Goal: Find specific page/section: Find specific page/section

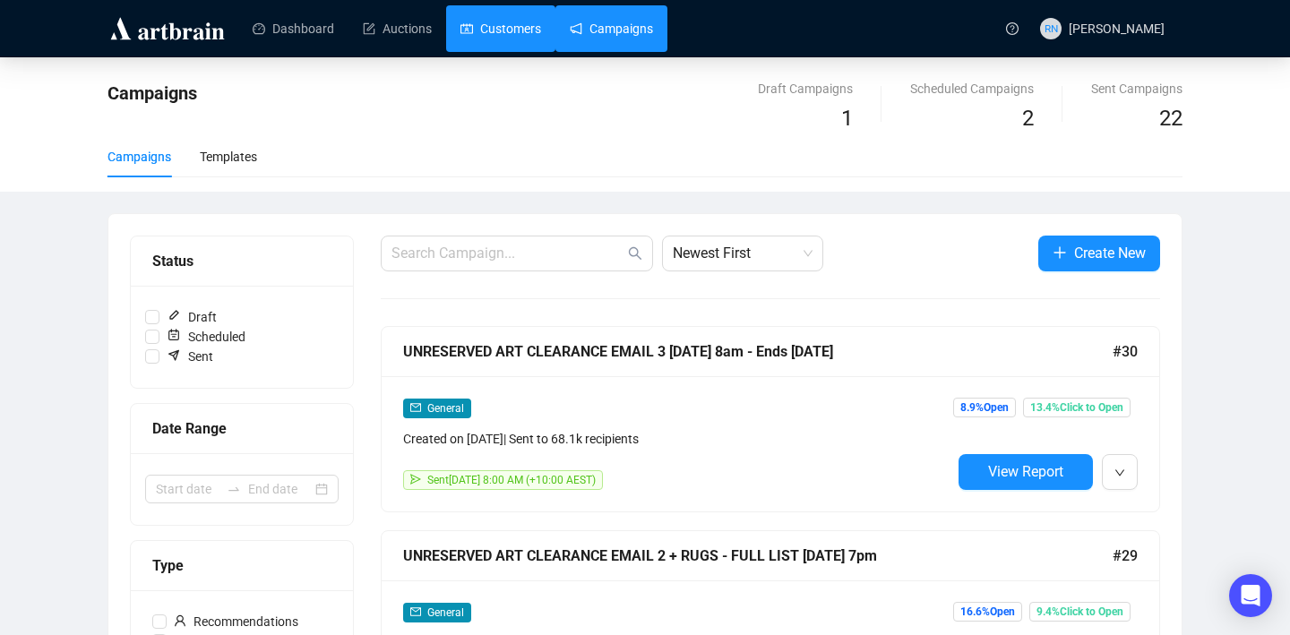
click at [513, 38] on link "Customers" at bounding box center [500, 28] width 81 height 47
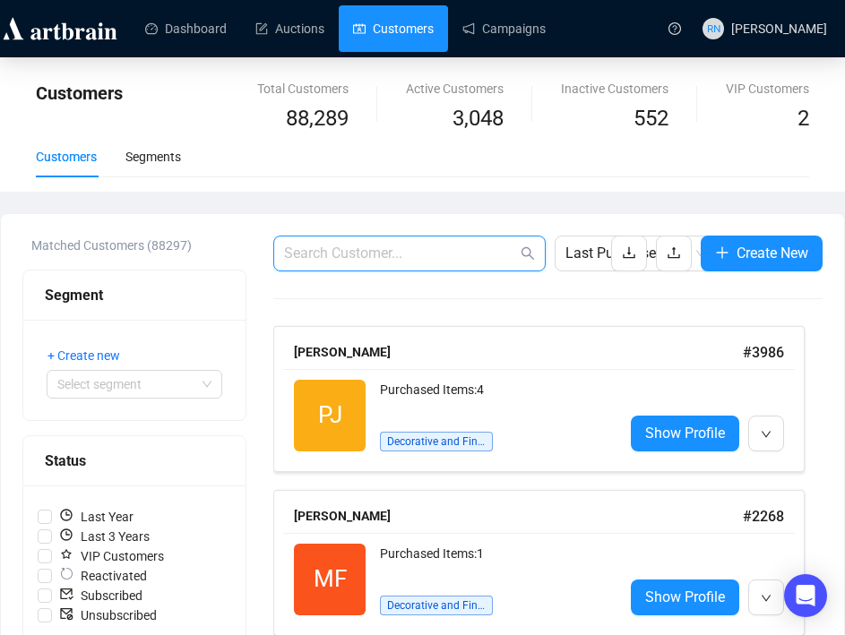
click at [396, 245] on input "text" at bounding box center [400, 253] width 233 height 21
paste input "[PERSON_NAME][DOMAIN_NAME][EMAIL_ADDRESS][PERSON_NAME][DOMAIN_NAME]"
type input "[PERSON_NAME][DOMAIN_NAME][EMAIL_ADDRESS][PERSON_NAME][DOMAIN_NAME]"
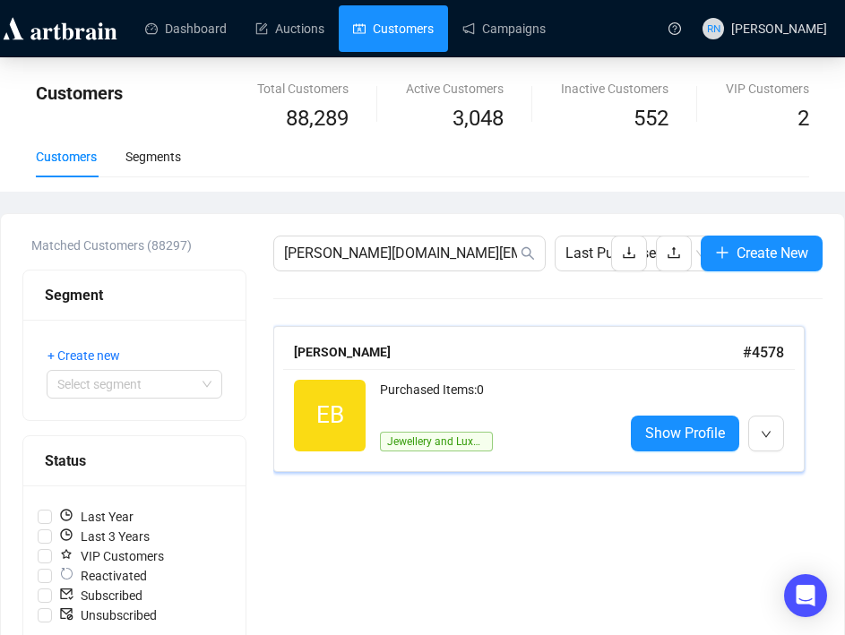
click at [412, 391] on div "Purchased Items: 0" at bounding box center [494, 398] width 229 height 36
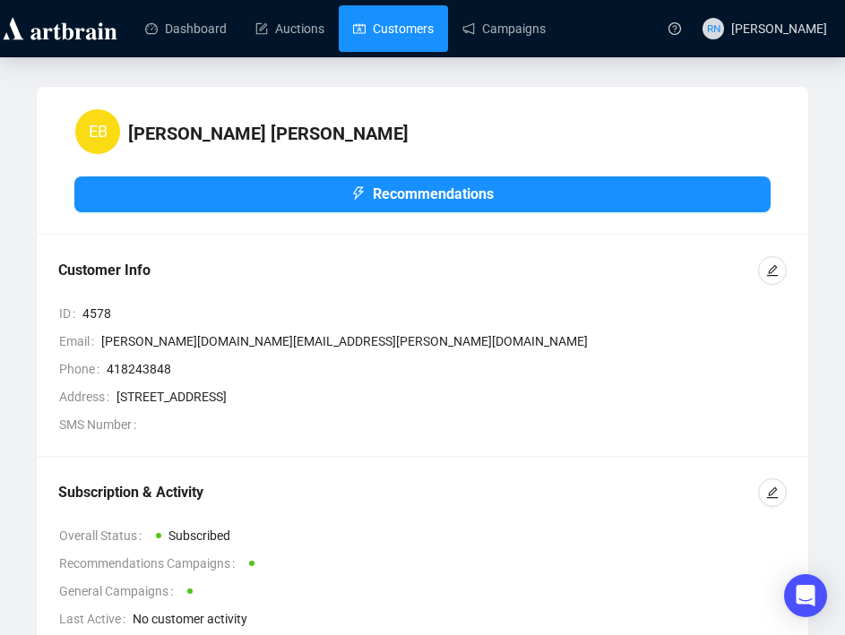
click at [390, 45] on link "Customers" at bounding box center [393, 28] width 81 height 47
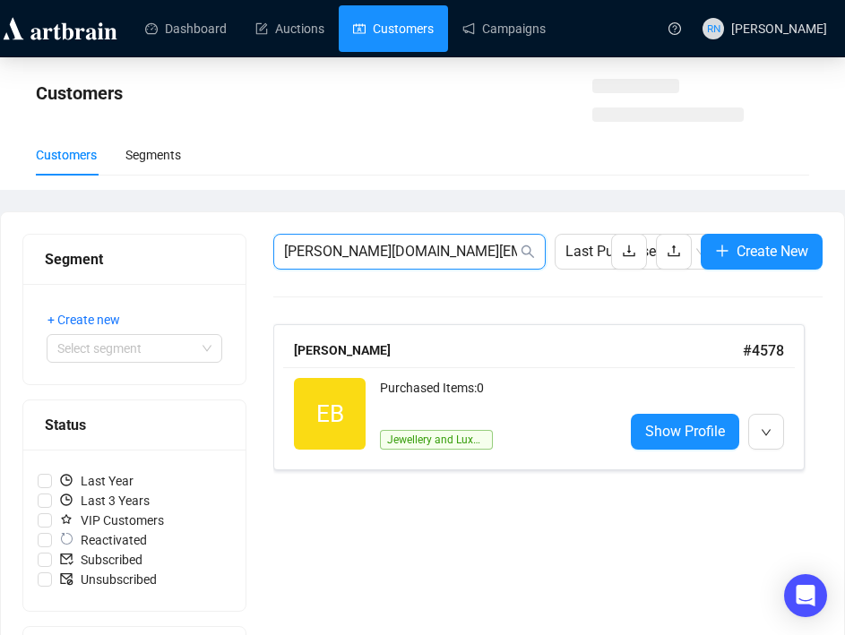
click at [344, 253] on input "[PERSON_NAME][DOMAIN_NAME][EMAIL_ADDRESS][PERSON_NAME][DOMAIN_NAME]" at bounding box center [400, 251] width 233 height 21
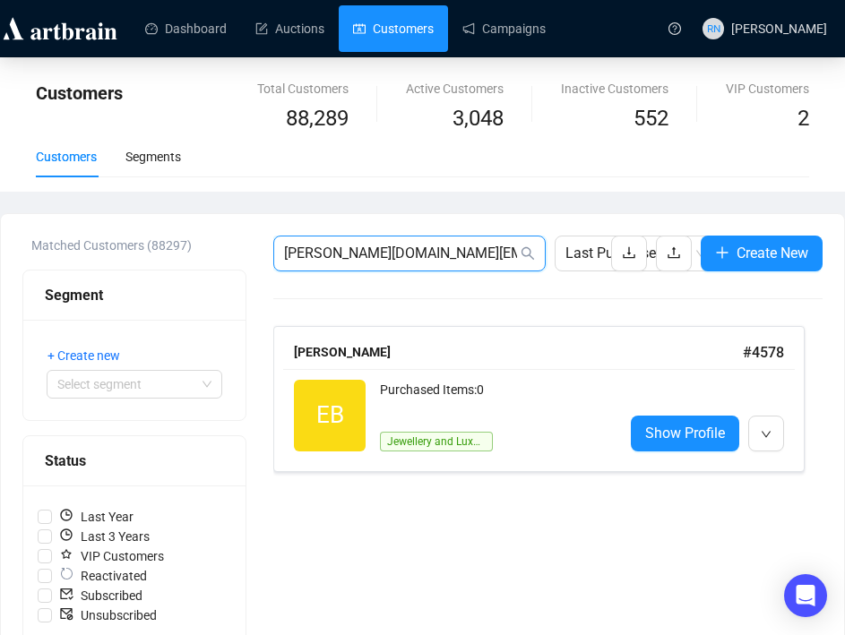
click at [344, 253] on input "[PERSON_NAME][DOMAIN_NAME][EMAIL_ADDRESS][PERSON_NAME][DOMAIN_NAME]" at bounding box center [400, 253] width 233 height 21
paste input "[EMAIL_ADDRESS][DOMAIN_NAME]"
type input "[EMAIL_ADDRESS][DOMAIN_NAME]"
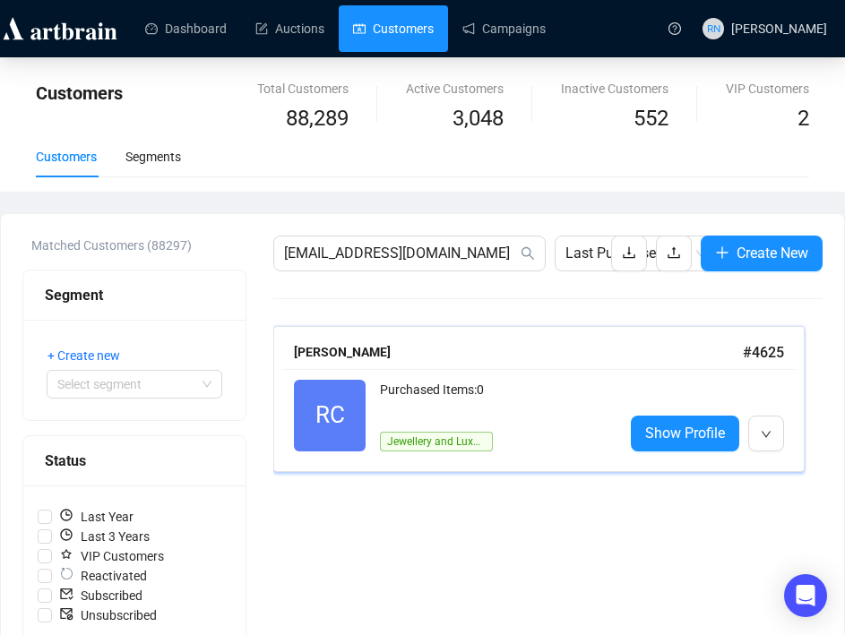
click at [403, 408] on div "Purchased Items: 0" at bounding box center [494, 398] width 229 height 36
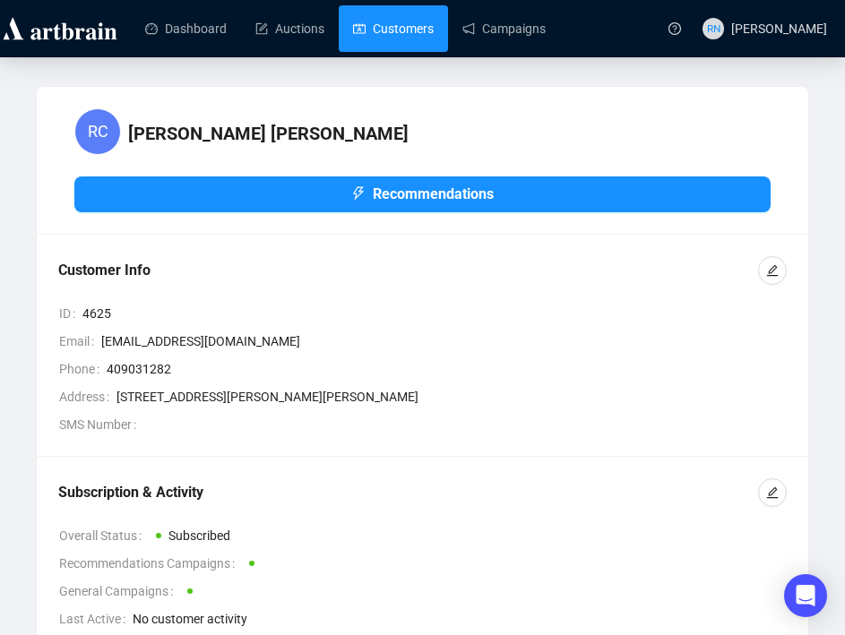
click at [410, 31] on link "Customers" at bounding box center [393, 28] width 81 height 47
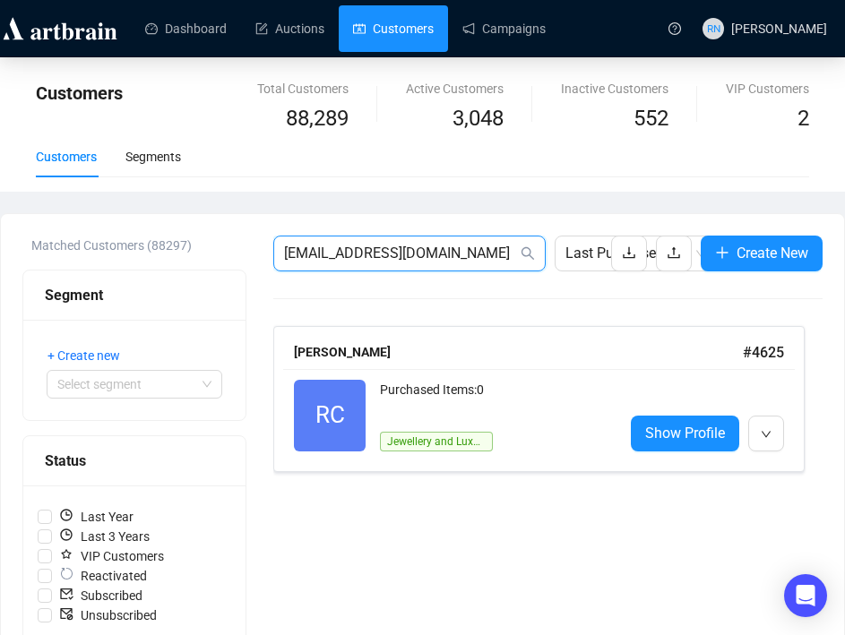
click at [334, 252] on input "[EMAIL_ADDRESS][DOMAIN_NAME]" at bounding box center [400, 253] width 233 height 21
paste input "[PERSON_NAME]"
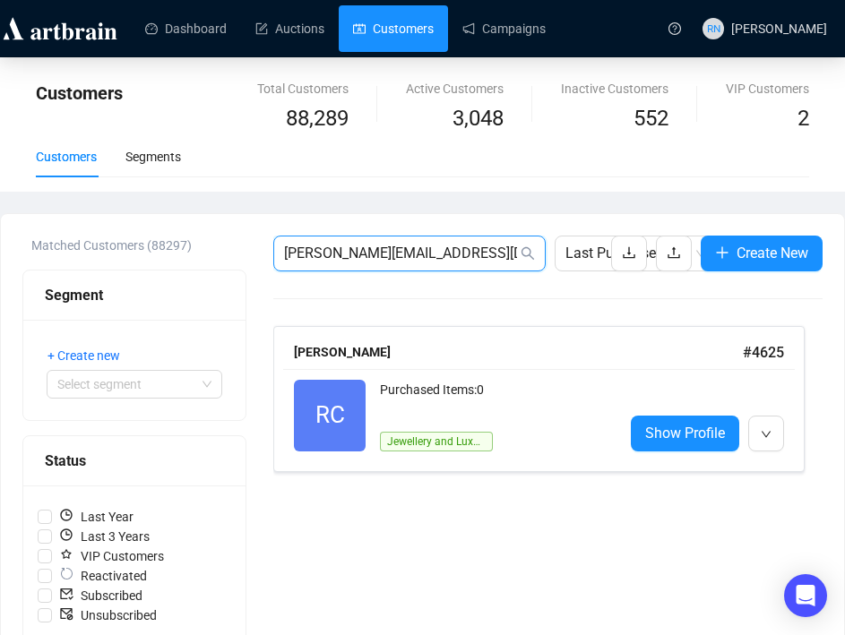
type input "[PERSON_NAME][EMAIL_ADDRESS][DOMAIN_NAME]"
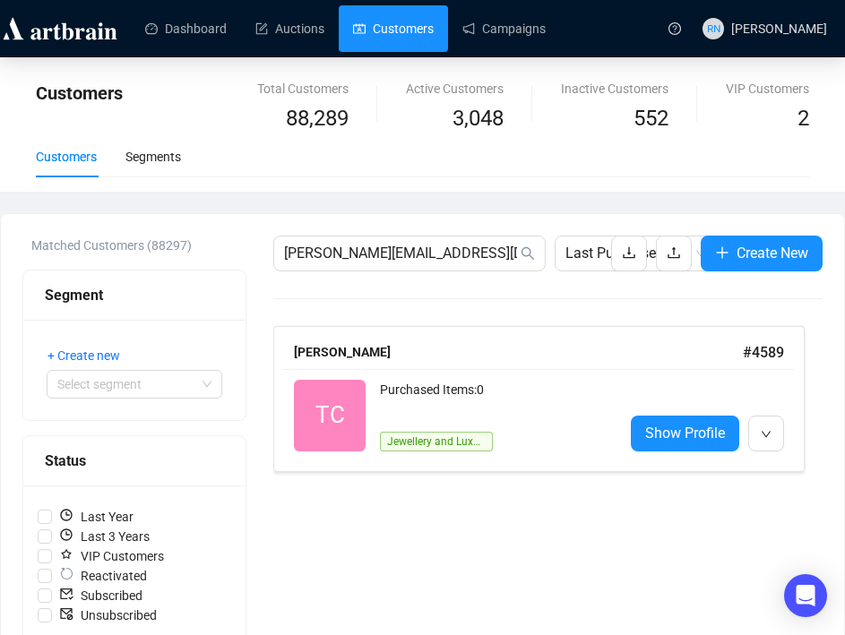
click at [371, 350] on div "[PERSON_NAME]" at bounding box center [518, 352] width 449 height 20
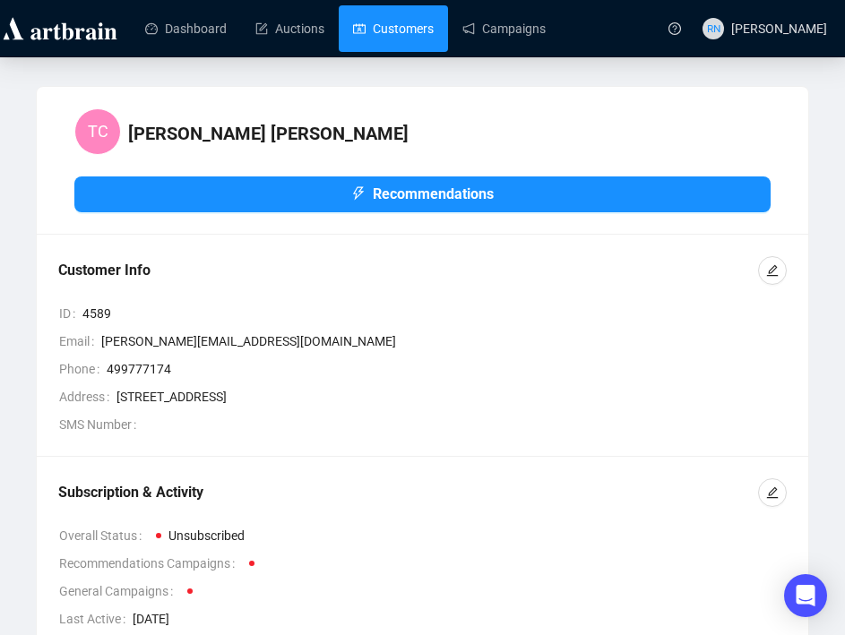
click at [387, 26] on link "Customers" at bounding box center [393, 28] width 81 height 47
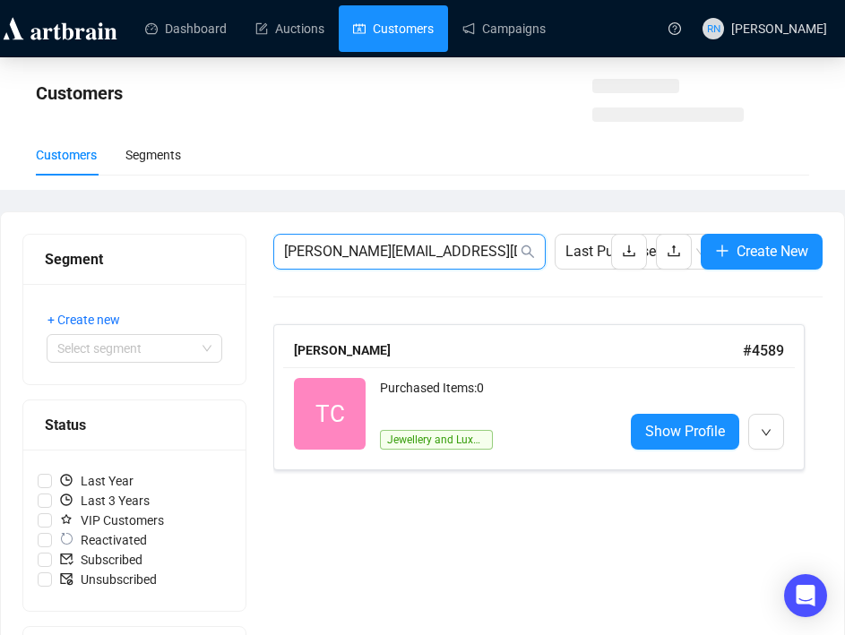
click at [345, 255] on input "[PERSON_NAME][EMAIL_ADDRESS][DOMAIN_NAME]" at bounding box center [400, 251] width 233 height 21
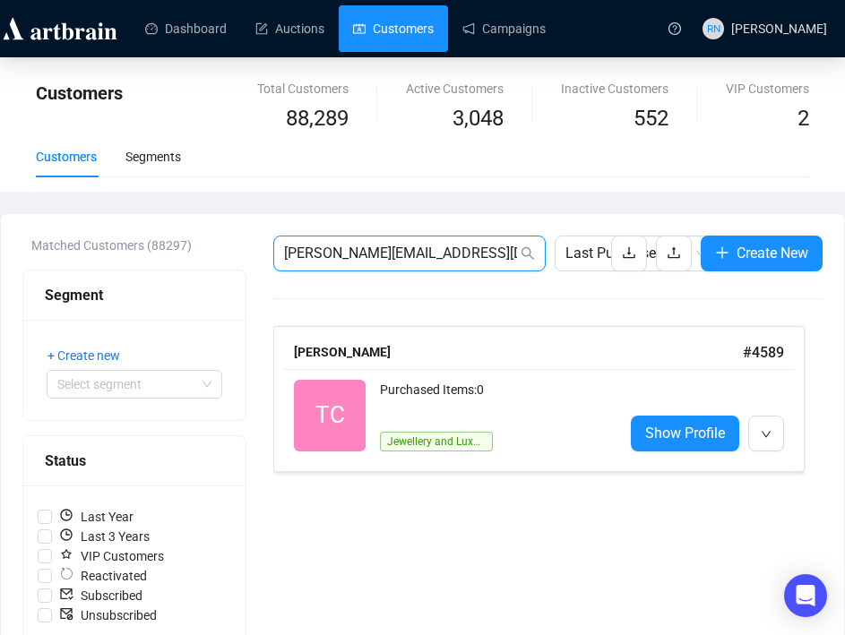
click at [345, 255] on input "[PERSON_NAME][EMAIL_ADDRESS][DOMAIN_NAME]" at bounding box center [400, 253] width 233 height 21
paste input "[EMAIL_ADDRESS][DOMAIN_NAME]"
type input "[EMAIL_ADDRESS][DOMAIN_NAME]"
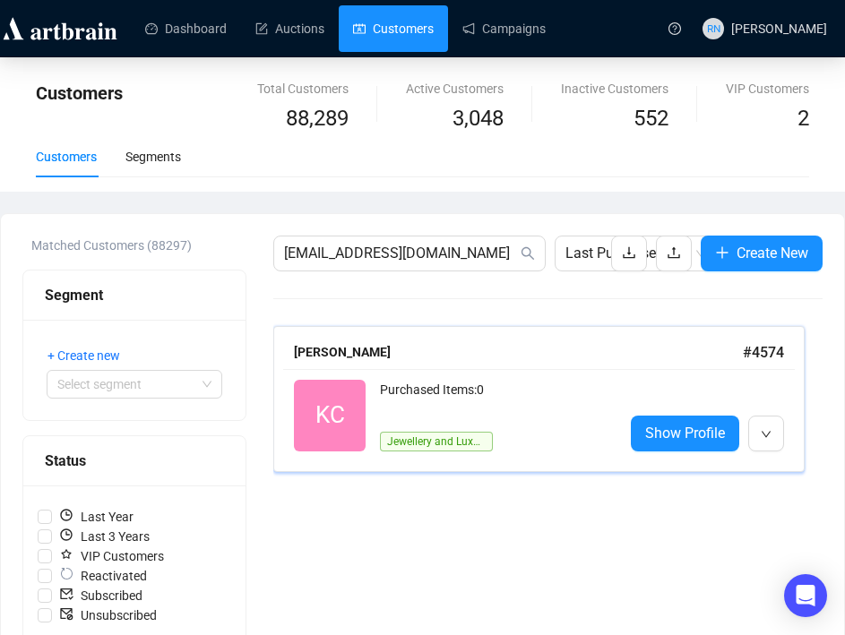
click at [382, 392] on div "Purchased Items: 0" at bounding box center [494, 398] width 229 height 36
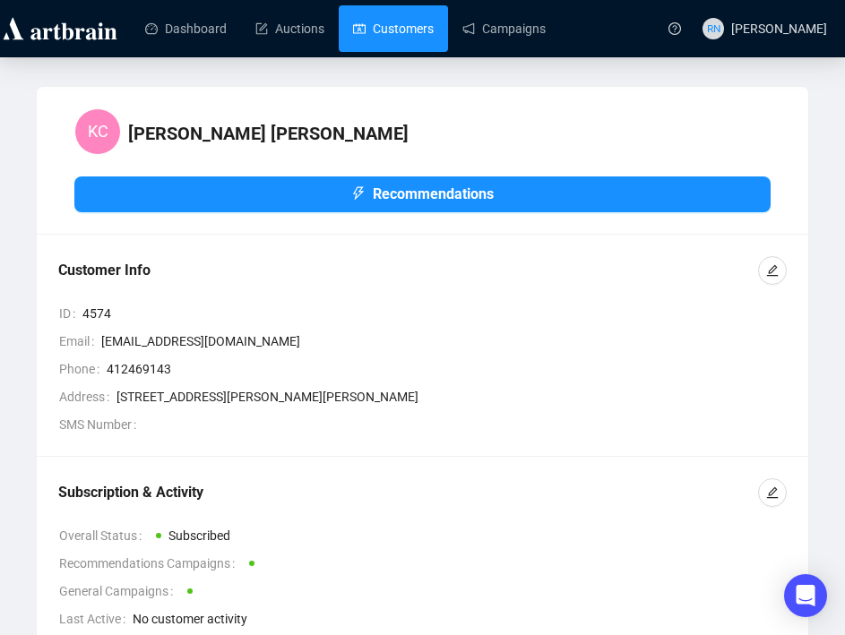
click at [391, 33] on link "Customers" at bounding box center [393, 28] width 81 height 47
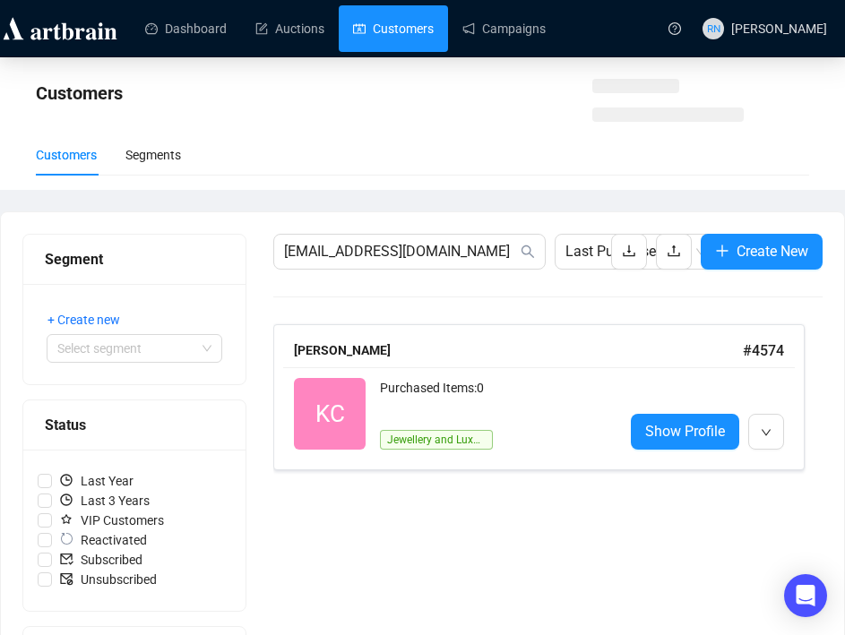
click at [391, 33] on link "Customers" at bounding box center [393, 28] width 81 height 47
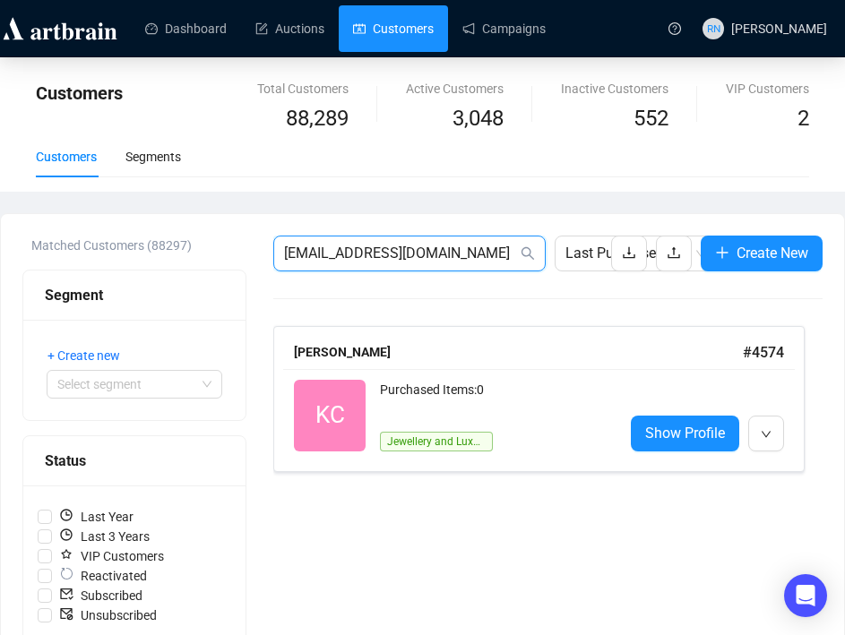
click at [337, 259] on input "[EMAIL_ADDRESS][DOMAIN_NAME]" at bounding box center [400, 253] width 233 height 21
paste input "[EMAIL_ADDRESS][DOMAIN_NAME]"
type input "[EMAIL_ADDRESS][DOMAIN_NAME]"
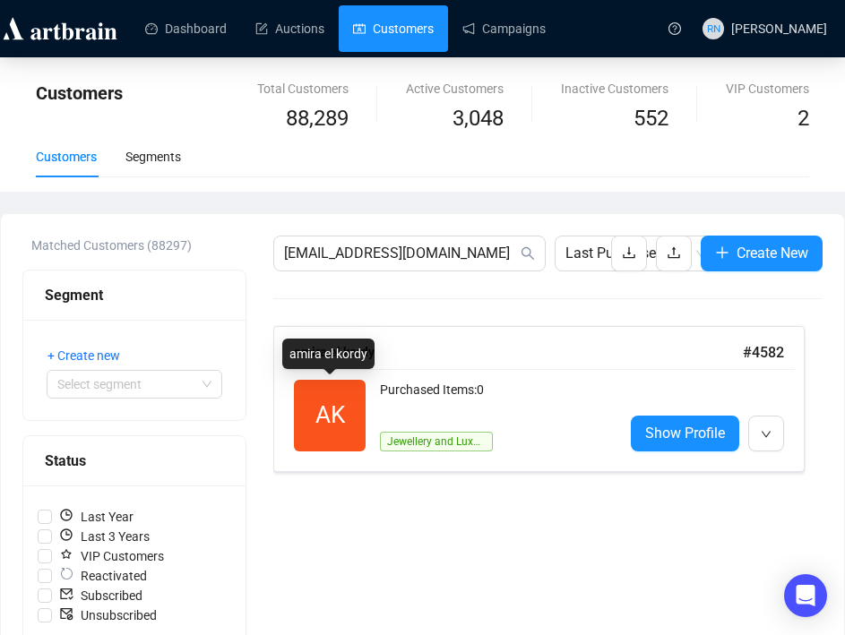
click at [314, 408] on span "AK" at bounding box center [330, 416] width 72 height 72
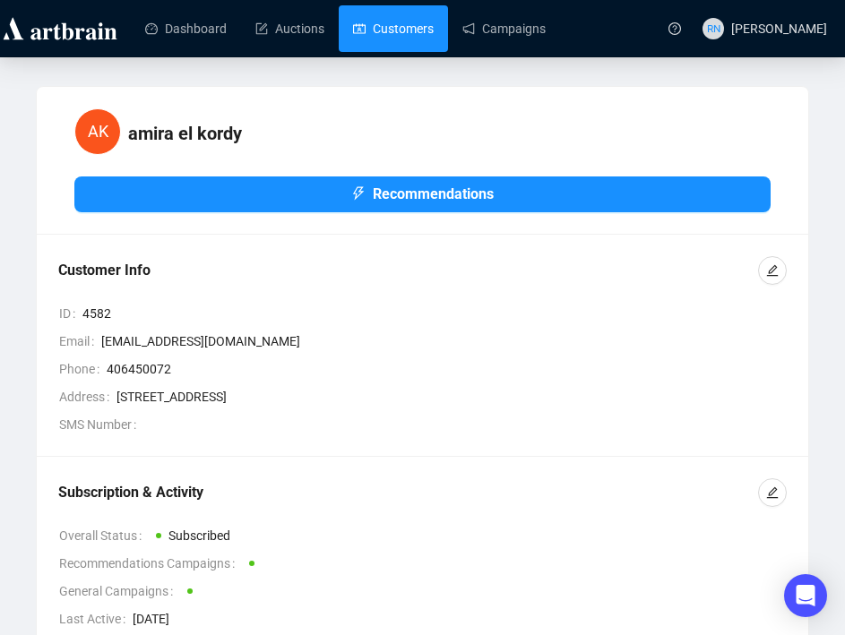
click at [364, 22] on link "Customers" at bounding box center [393, 28] width 81 height 47
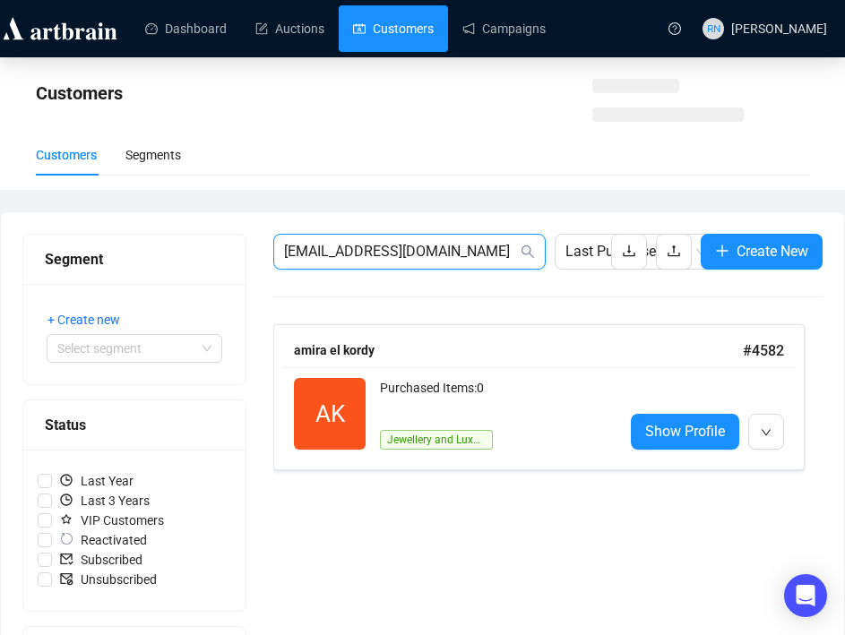
click at [340, 260] on input "[EMAIL_ADDRESS][DOMAIN_NAME]" at bounding box center [400, 251] width 233 height 21
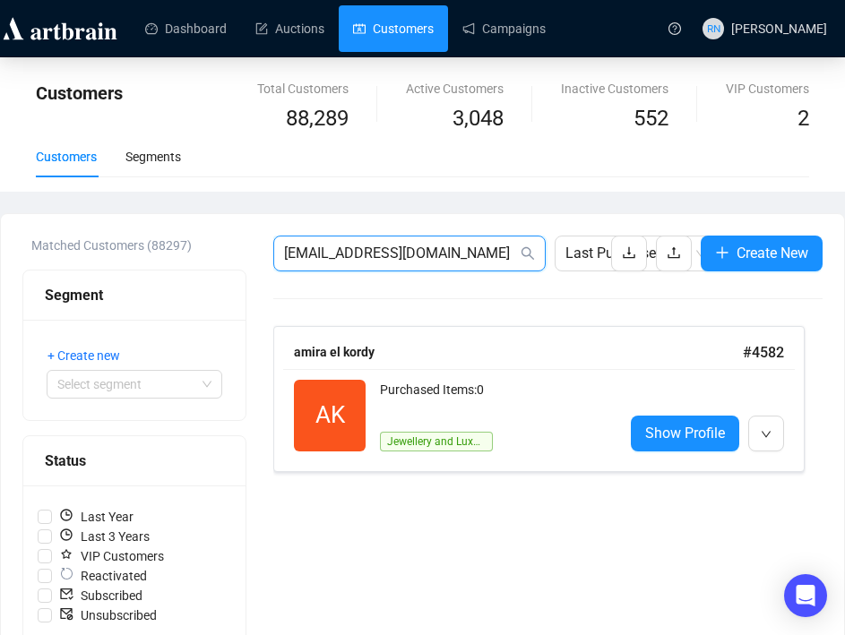
click at [340, 260] on input "[EMAIL_ADDRESS][DOMAIN_NAME]" at bounding box center [400, 253] width 233 height 21
paste input "[EMAIL_ADDRESS][DOMAIN_NAME]"
type input "[EMAIL_ADDRESS][DOMAIN_NAME]"
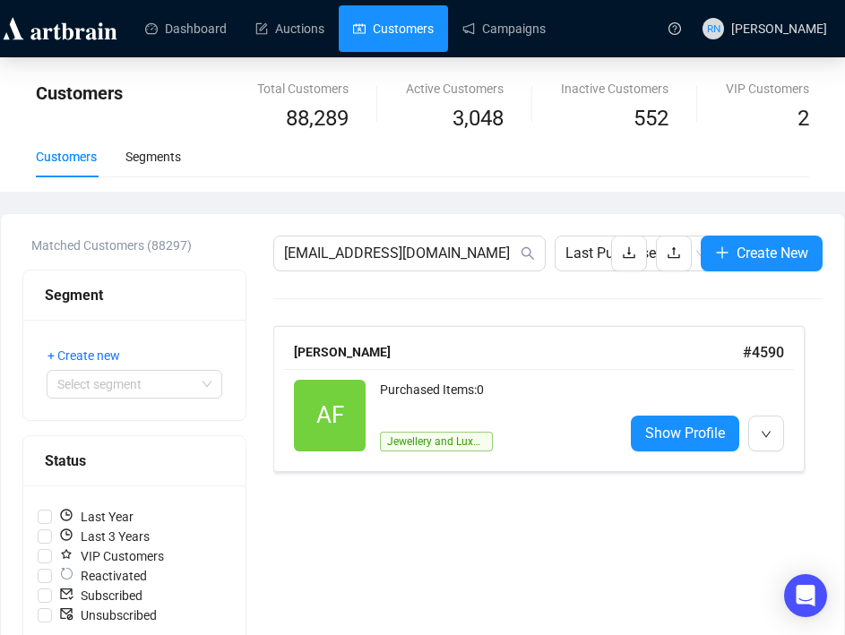
click at [383, 378] on div "AF Reactivated Purchased Items: 0 Jewellery and Luxury Show Profile" at bounding box center [538, 415] width 511 height 93
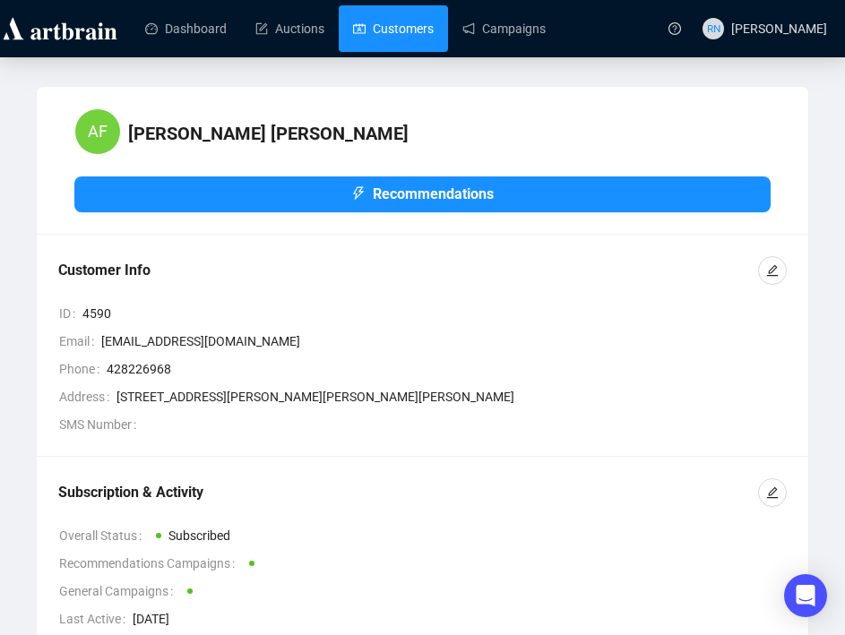
click at [364, 26] on link "Customers" at bounding box center [393, 28] width 81 height 47
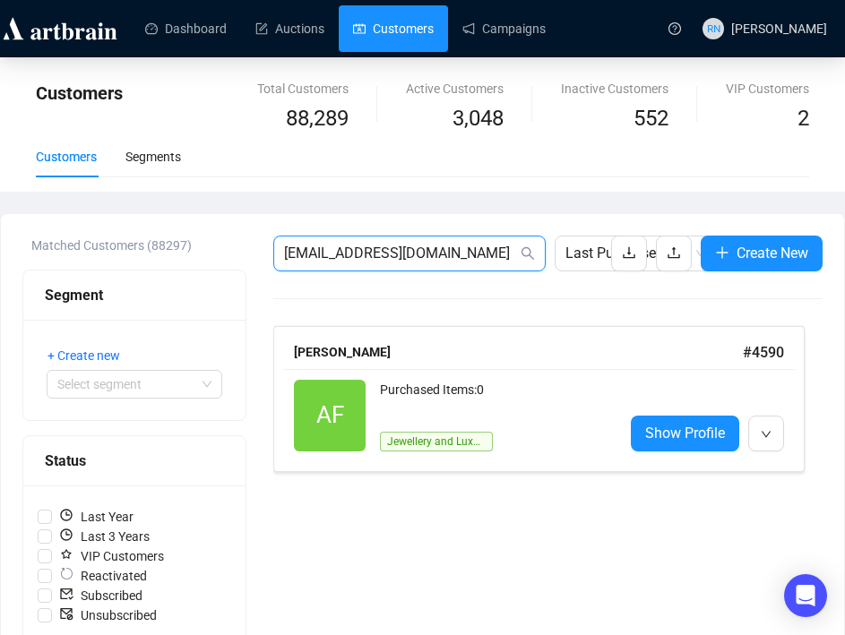
click at [317, 255] on input "[EMAIL_ADDRESS][DOMAIN_NAME]" at bounding box center [400, 253] width 233 height 21
paste input "michellegabauer@me"
type input "[EMAIL_ADDRESS][DOMAIN_NAME]"
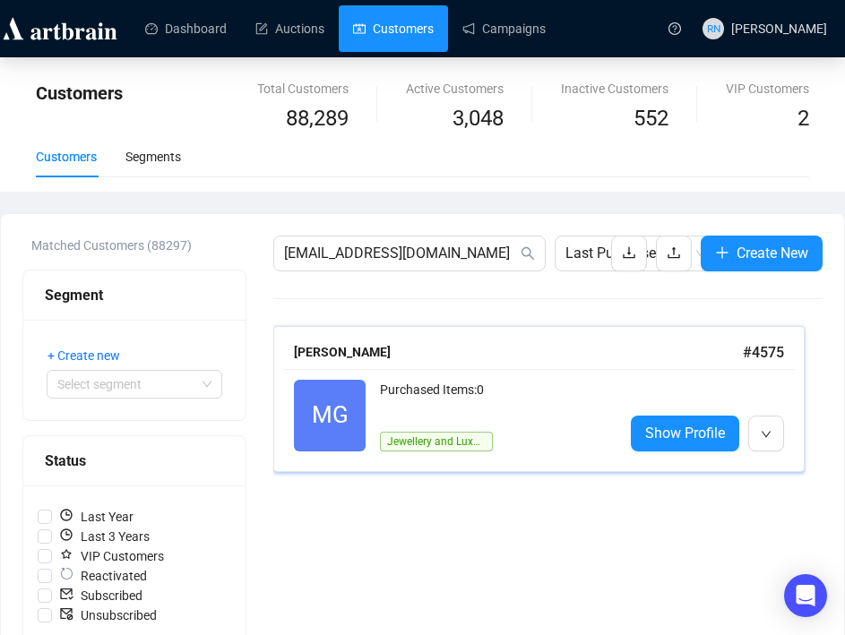
click at [394, 411] on div "Purchased Items: 0" at bounding box center [494, 398] width 229 height 36
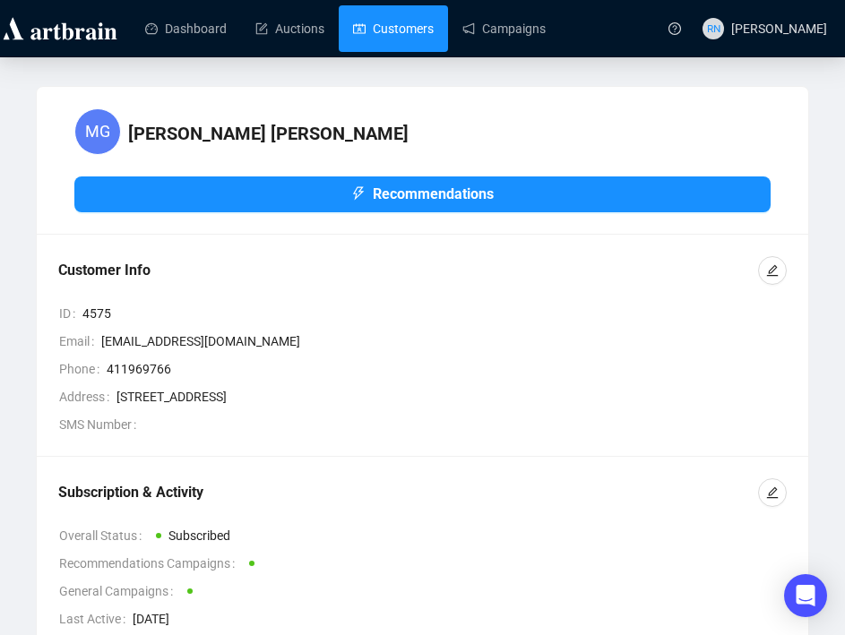
click at [405, 39] on link "Customers" at bounding box center [393, 28] width 81 height 47
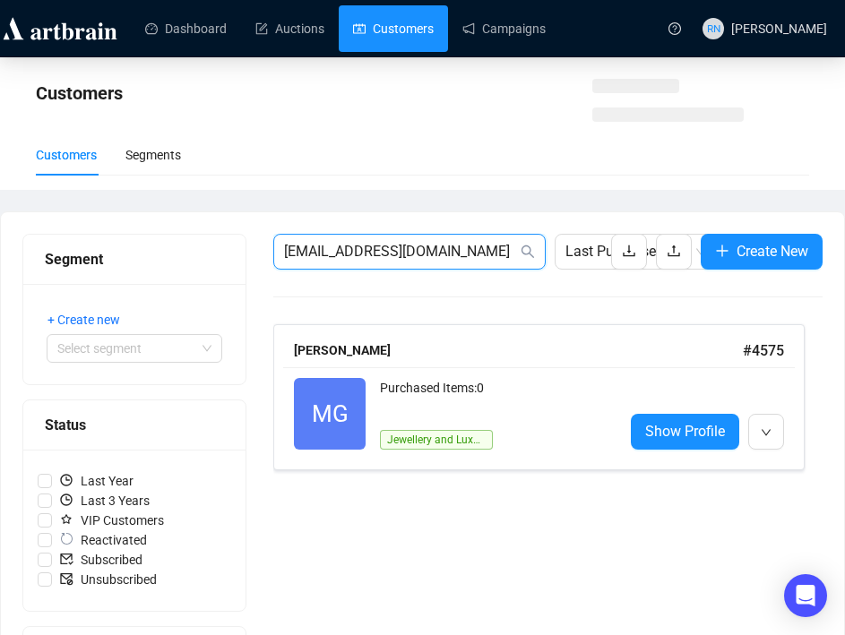
click at [331, 241] on input "[EMAIL_ADDRESS][DOMAIN_NAME]" at bounding box center [400, 251] width 233 height 21
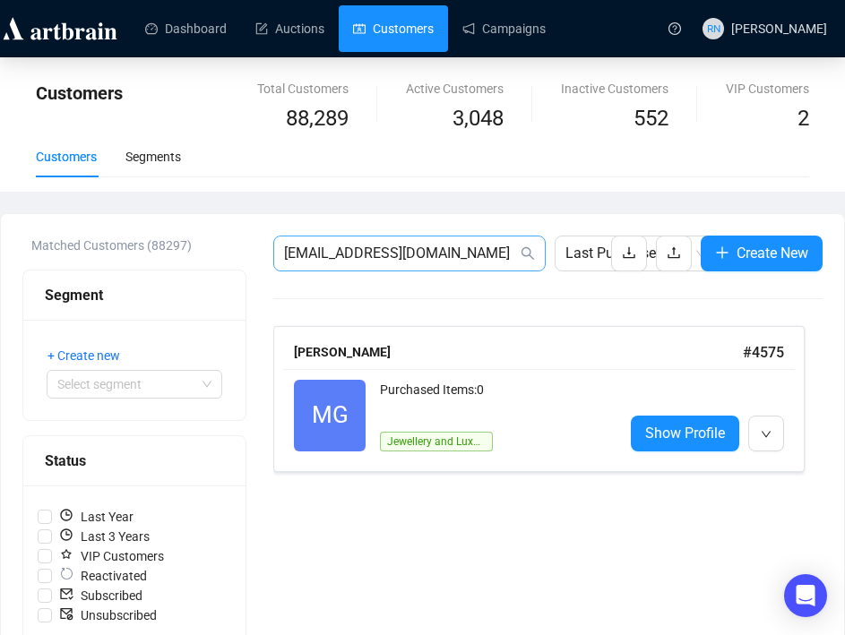
click at [331, 240] on span "[EMAIL_ADDRESS][DOMAIN_NAME]" at bounding box center [409, 254] width 272 height 36
click at [327, 261] on input "[EMAIL_ADDRESS][DOMAIN_NAME]" at bounding box center [400, 253] width 233 height 21
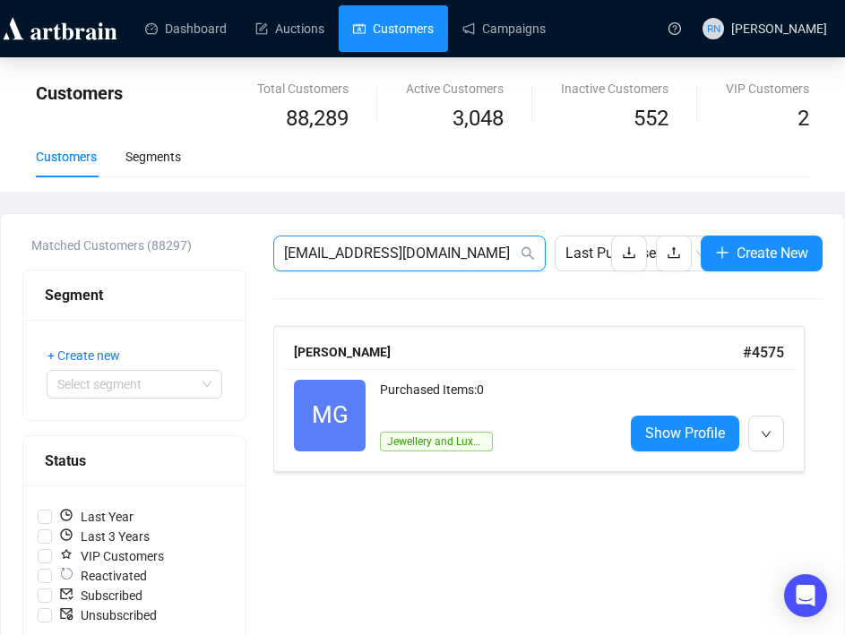
paste input "[EMAIL_ADDRESS]"
type input "[EMAIL_ADDRESS][DOMAIN_NAME]"
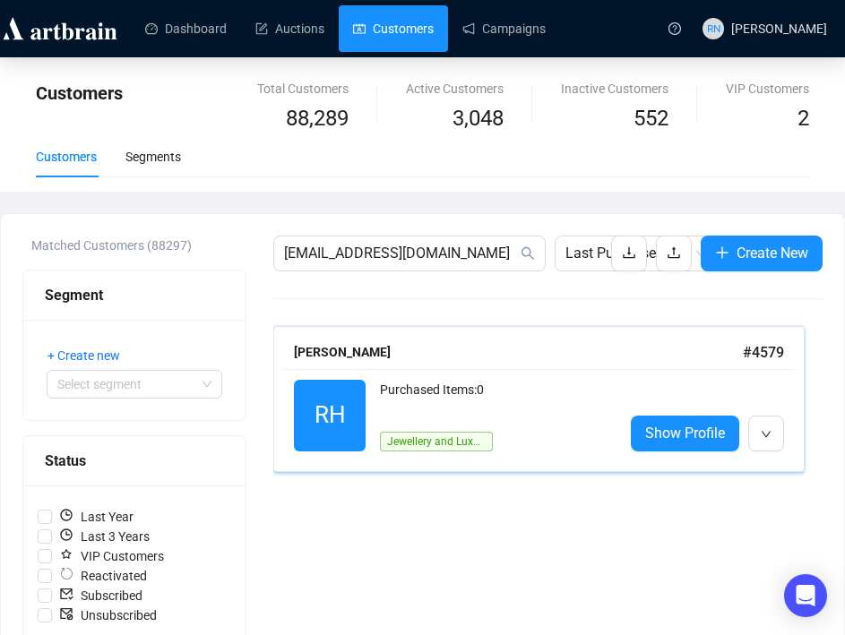
click at [430, 414] on div "Purchased Items: 0" at bounding box center [494, 398] width 229 height 36
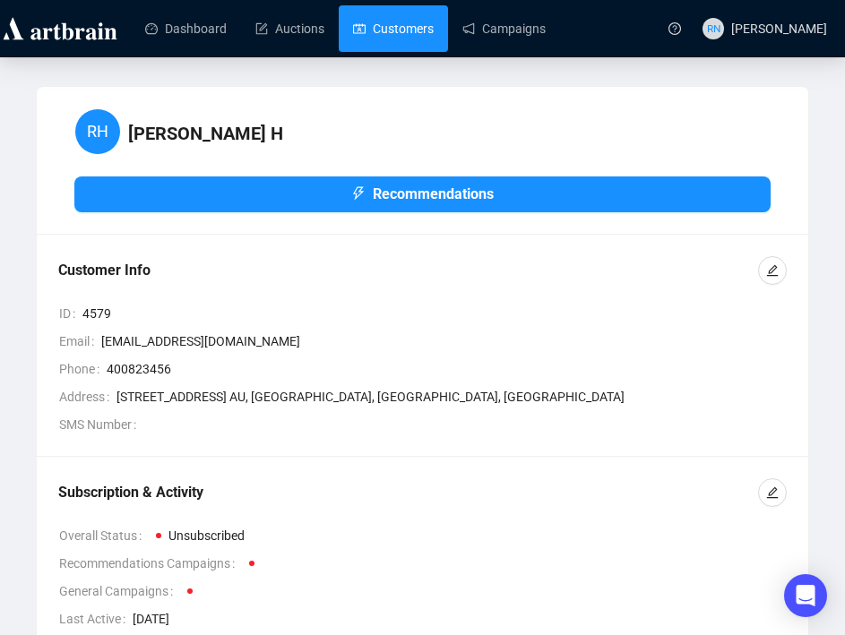
click at [383, 32] on link "Customers" at bounding box center [393, 28] width 81 height 47
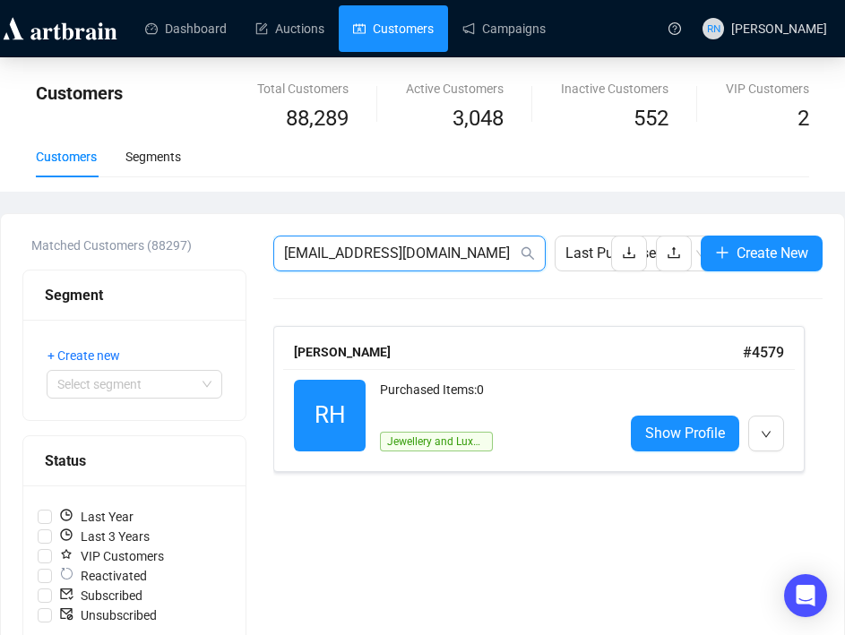
click at [314, 255] on input "[EMAIL_ADDRESS][DOMAIN_NAME]" at bounding box center [400, 253] width 233 height 21
paste input "[PERSON_NAME][EMAIL_ADDRESS][PERSON_NAME][DOMAIN_NAME]"
type input "[PERSON_NAME][EMAIL_ADDRESS][PERSON_NAME][DOMAIN_NAME]"
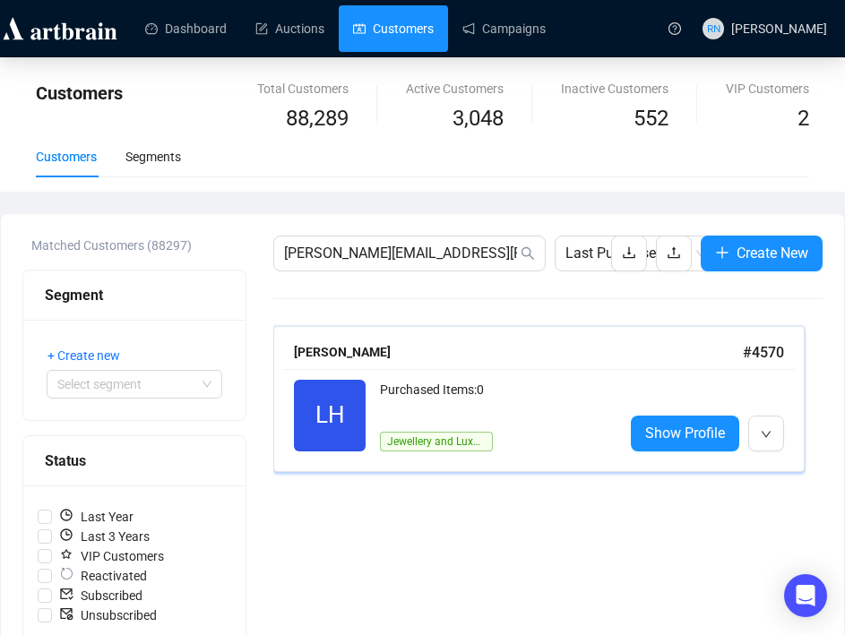
click at [342, 401] on span "LH" at bounding box center [330, 415] width 30 height 37
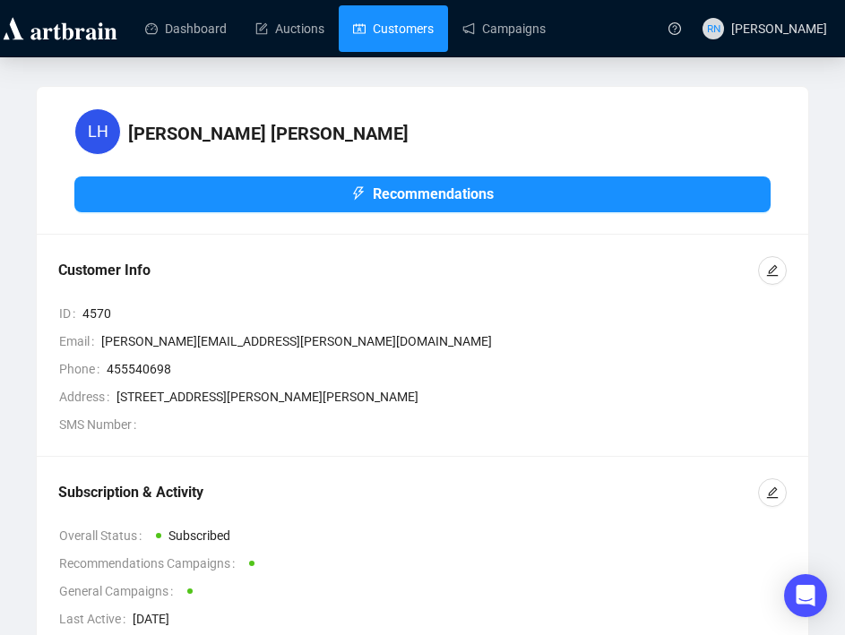
click at [387, 43] on link "Customers" at bounding box center [393, 28] width 81 height 47
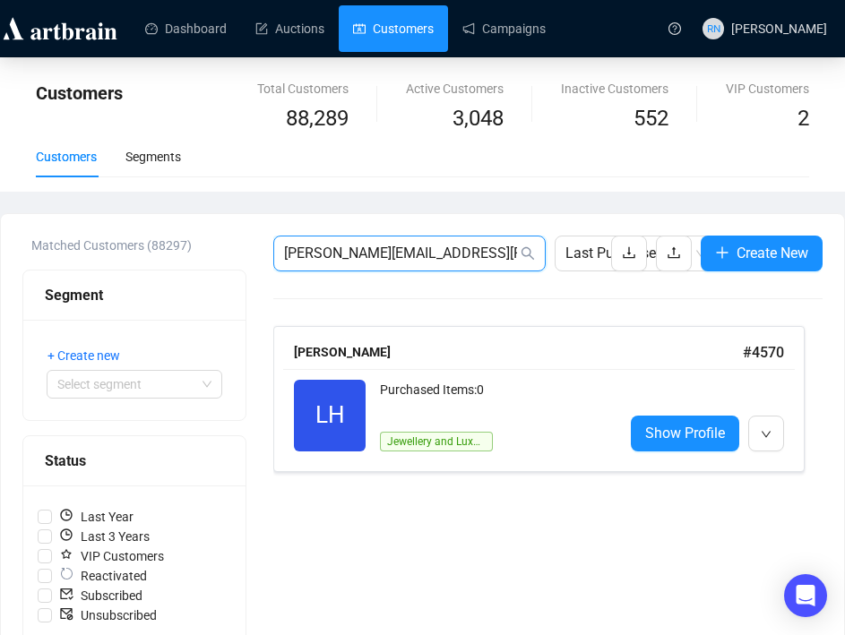
click at [306, 250] on input "[PERSON_NAME][EMAIL_ADDRESS][PERSON_NAME][DOMAIN_NAME]" at bounding box center [400, 253] width 233 height 21
paste input "[EMAIL_ADDRESS][DOMAIN_NAME]"
type input "[EMAIL_ADDRESS][DOMAIN_NAME]"
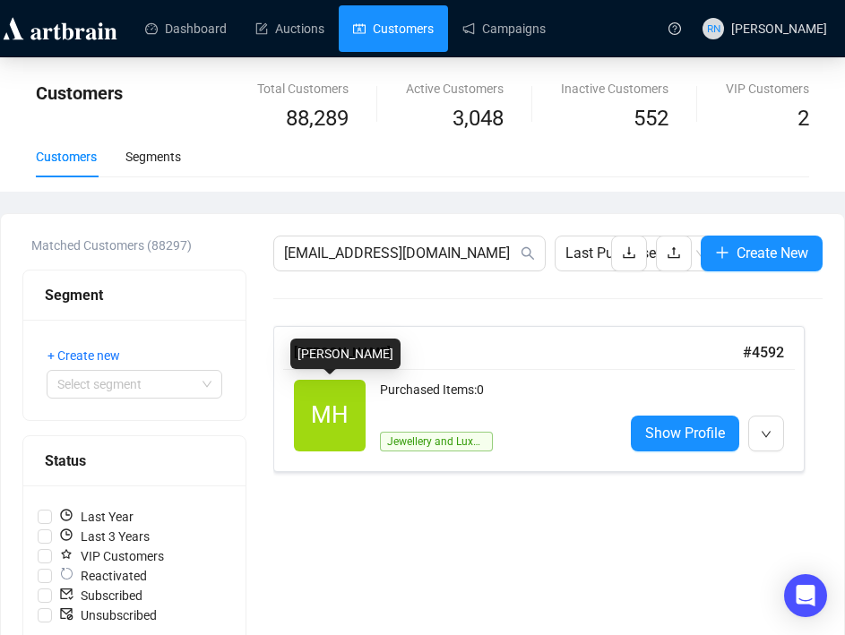
click at [357, 422] on span "MH" at bounding box center [330, 416] width 72 height 72
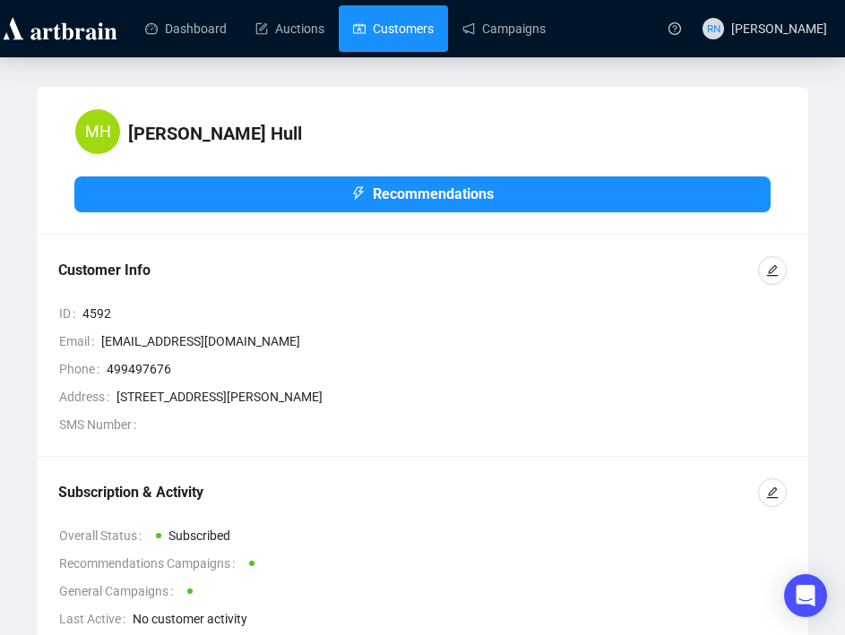
click at [364, 36] on link "Customers" at bounding box center [393, 28] width 81 height 47
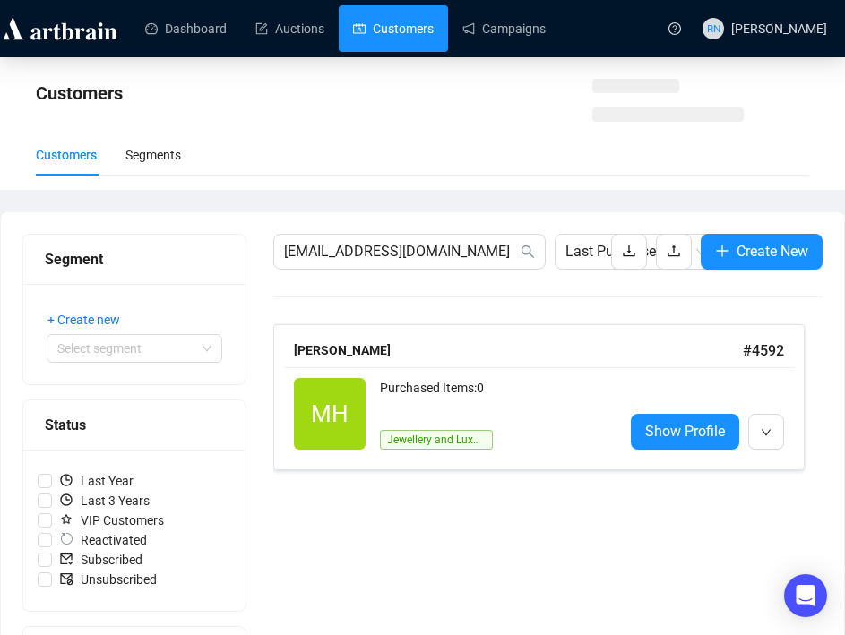
click at [364, 36] on link "Customers" at bounding box center [393, 28] width 81 height 47
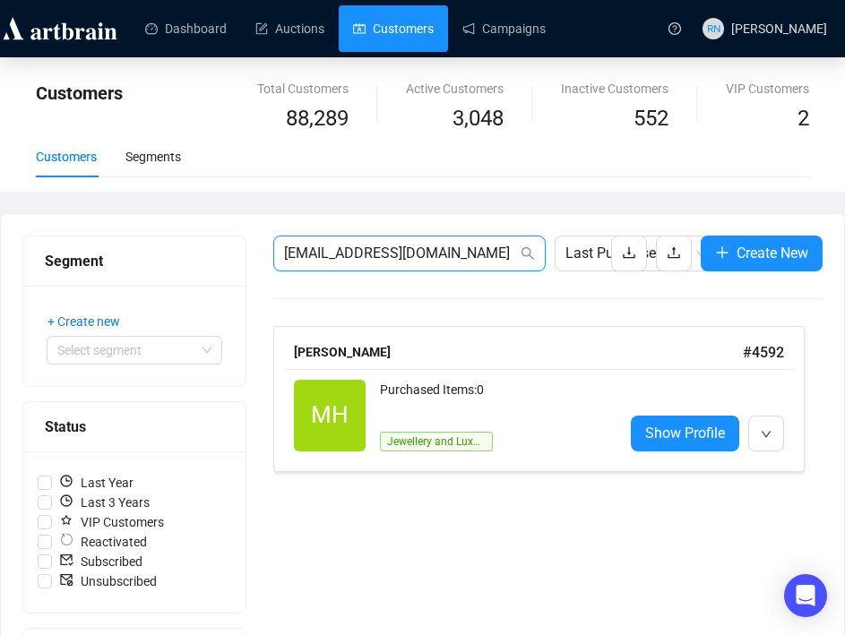
click at [341, 252] on input "[EMAIL_ADDRESS][DOMAIN_NAME]" at bounding box center [400, 253] width 233 height 21
paste input "fleurbuysthings@g"
type input "[EMAIL_ADDRESS][DOMAIN_NAME]"
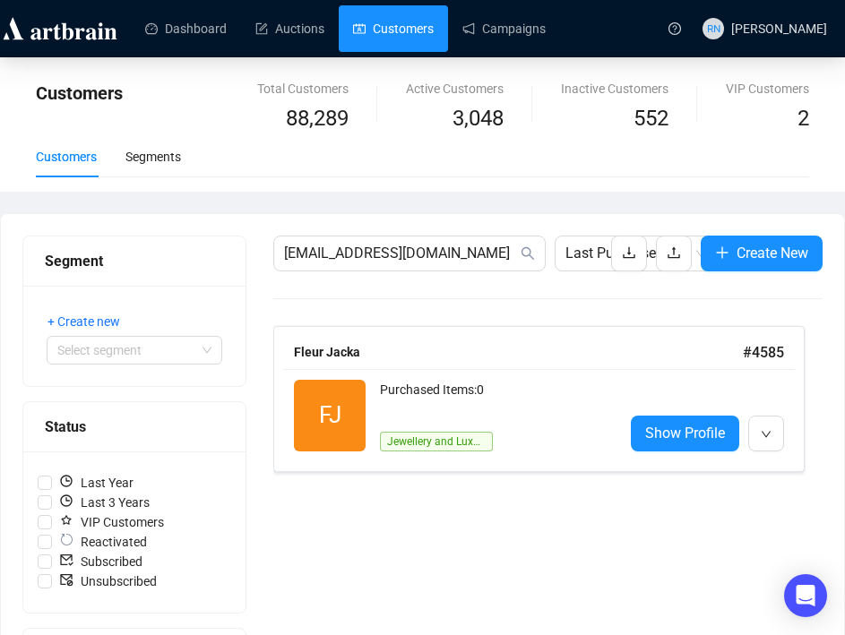
click at [376, 401] on div "FJ Reactivated Purchased Items: 0 Jewellery and Luxury" at bounding box center [451, 416] width 315 height 72
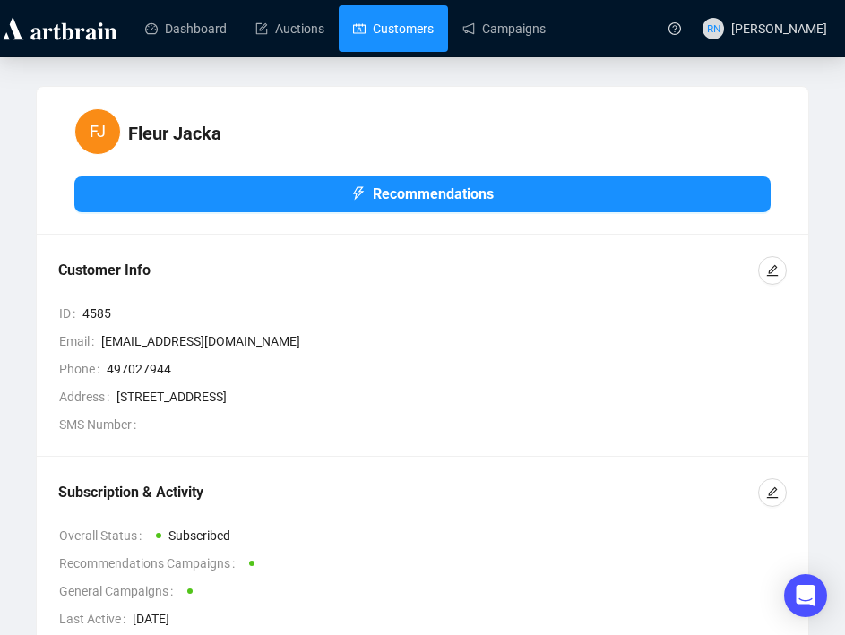
click at [382, 37] on link "Customers" at bounding box center [393, 28] width 81 height 47
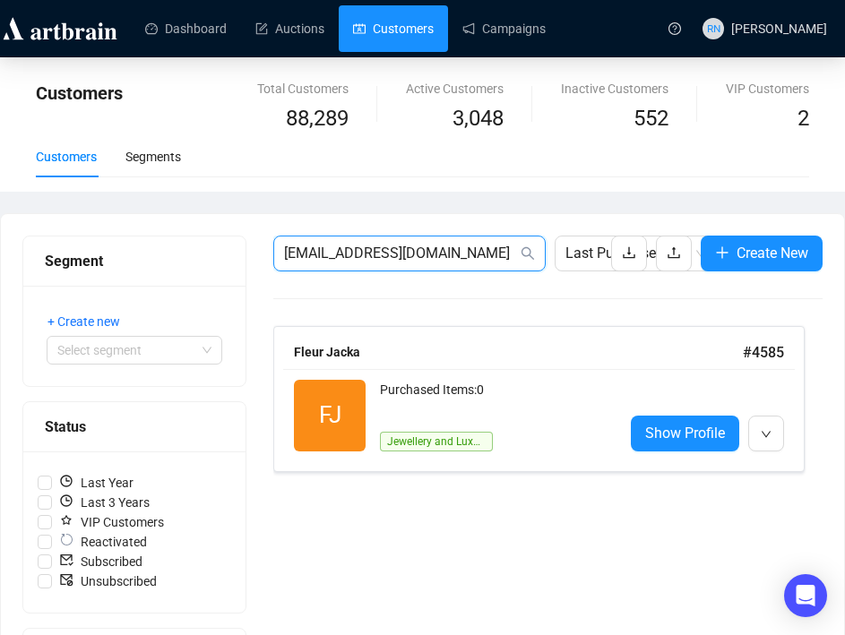
click at [316, 251] on input "[EMAIL_ADDRESS][DOMAIN_NAME]" at bounding box center [400, 253] width 233 height 21
paste input "bjoy418"
type input "[EMAIL_ADDRESS][DOMAIN_NAME]"
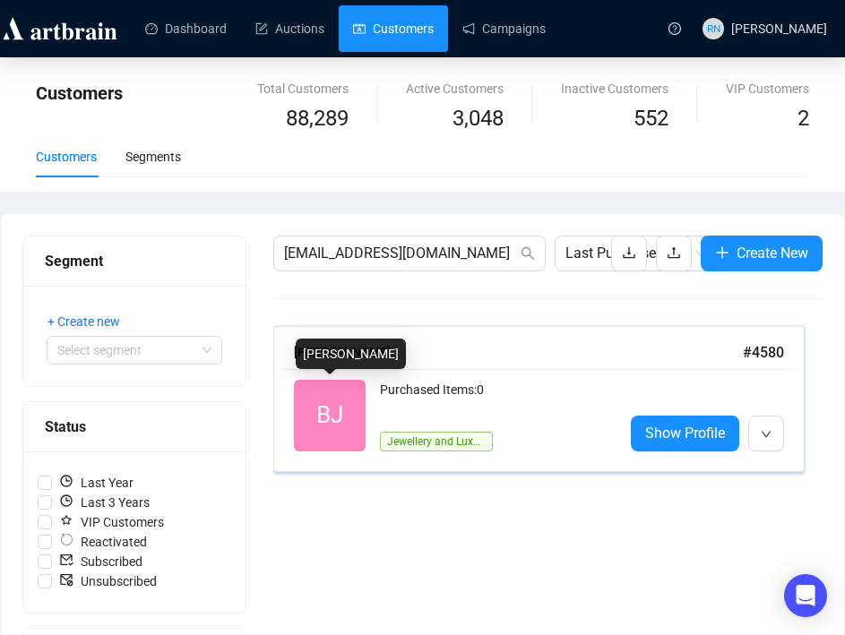
click at [305, 396] on span "BJ" at bounding box center [330, 416] width 72 height 72
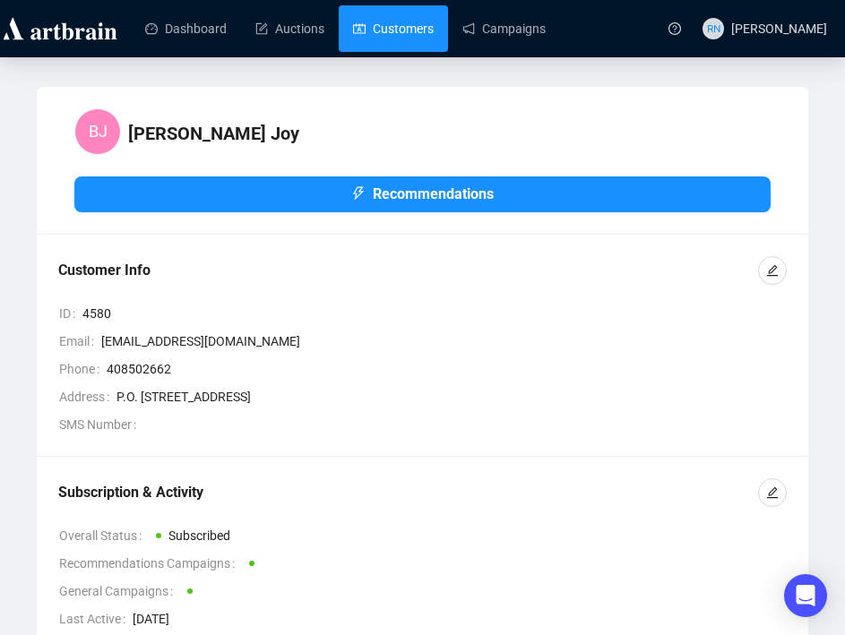
click at [401, 34] on link "Customers" at bounding box center [393, 28] width 81 height 47
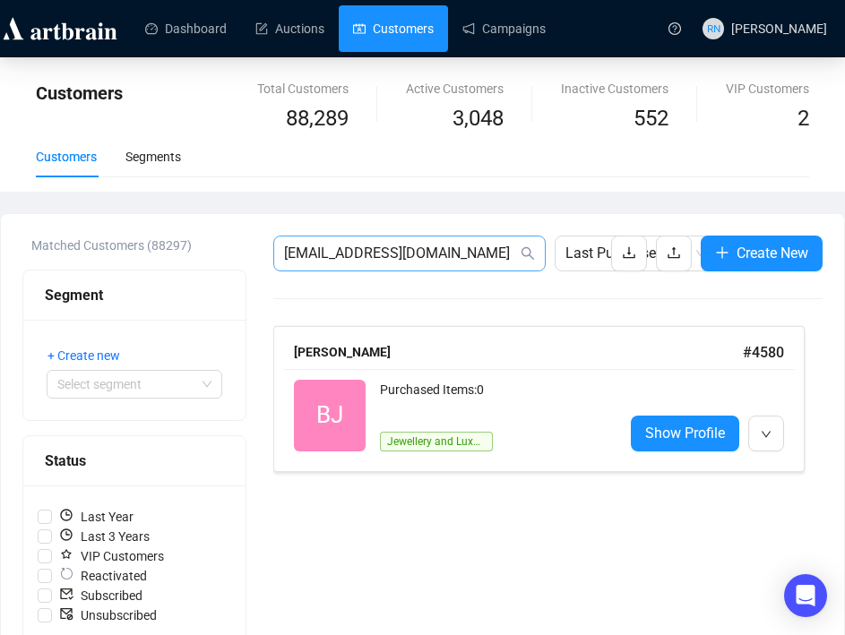
click at [319, 263] on span "[EMAIL_ADDRESS][DOMAIN_NAME]" at bounding box center [409, 254] width 272 height 36
click at [319, 252] on input "[EMAIL_ADDRESS][DOMAIN_NAME]" at bounding box center [400, 253] width 233 height 21
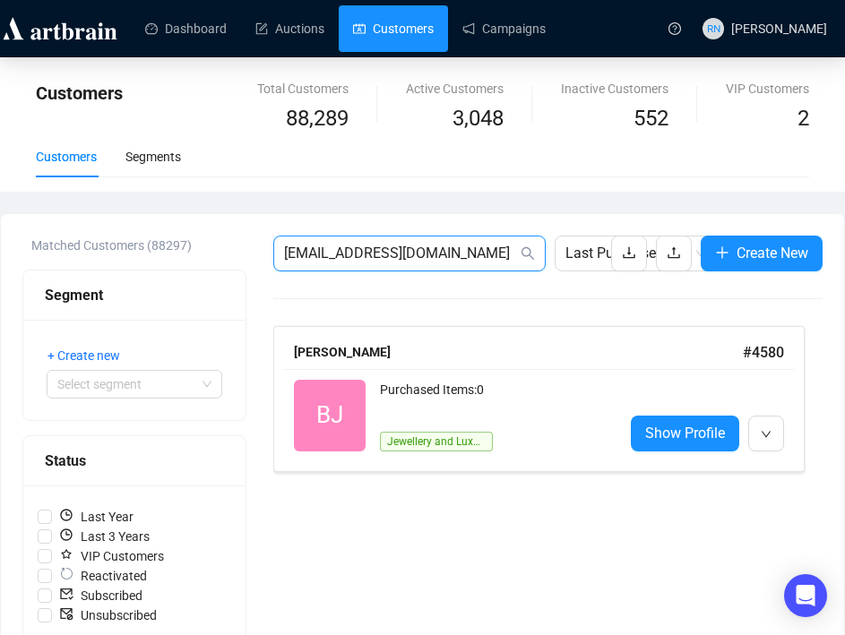
click at [319, 252] on input "[EMAIL_ADDRESS][DOMAIN_NAME]" at bounding box center [400, 253] width 233 height 21
paste input "diancin63@hot"
type input "[EMAIL_ADDRESS][DOMAIN_NAME]"
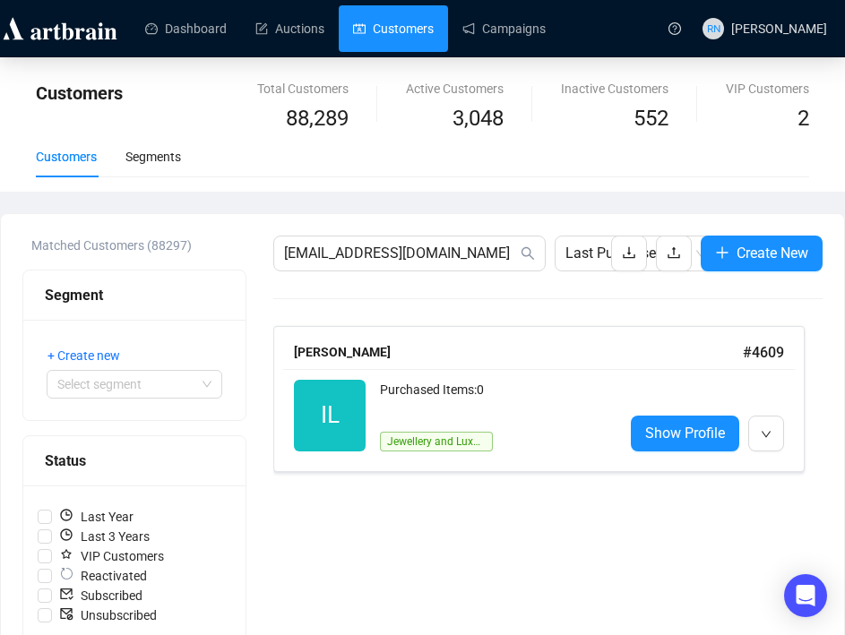
click at [414, 392] on div "Purchased Items: 0" at bounding box center [494, 398] width 229 height 36
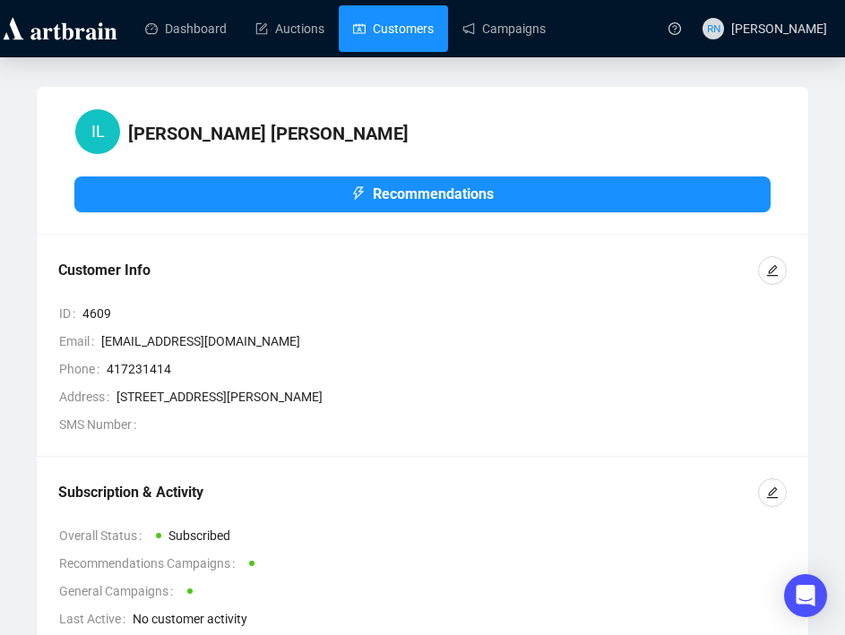
click at [385, 47] on link "Customers" at bounding box center [393, 28] width 81 height 47
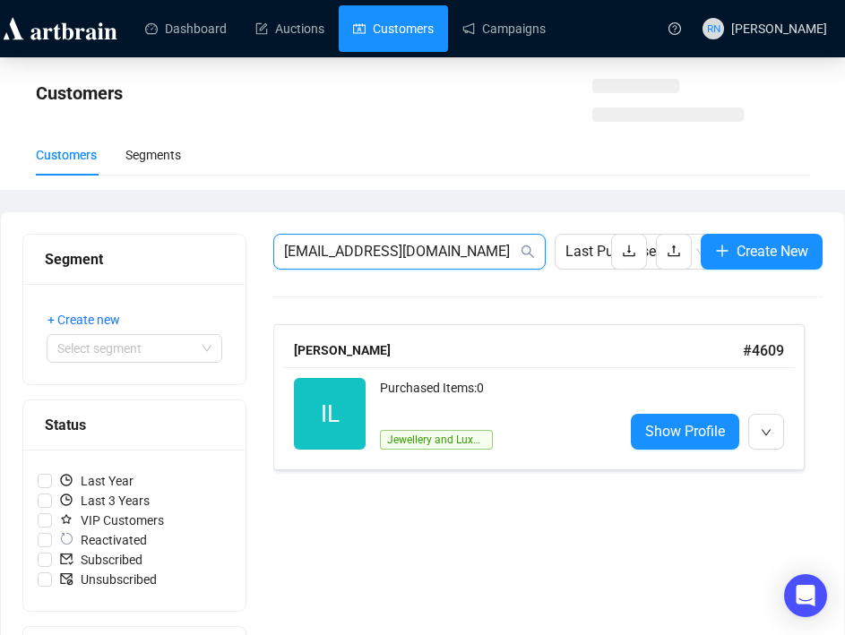
click at [332, 256] on input "[EMAIL_ADDRESS][DOMAIN_NAME]" at bounding box center [400, 251] width 233 height 21
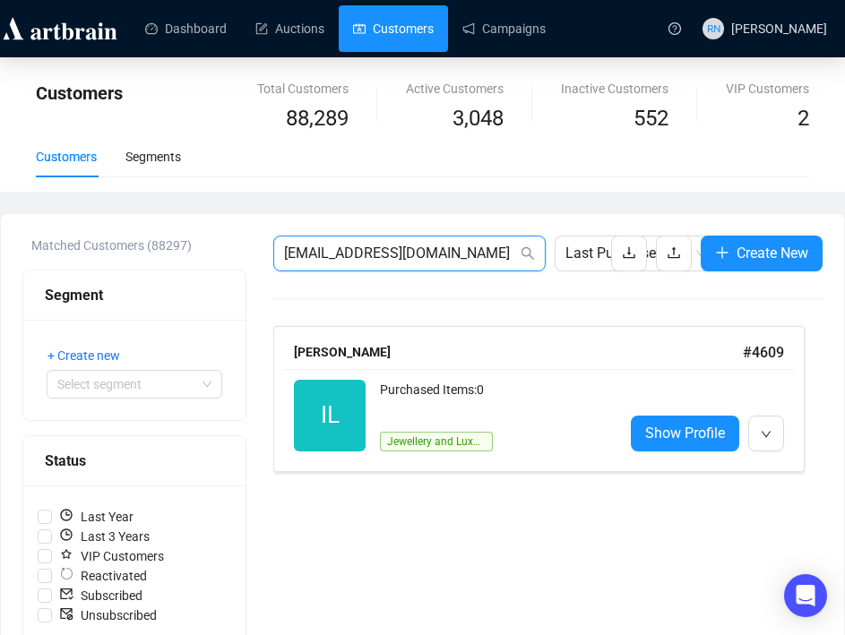
click at [332, 256] on input "[EMAIL_ADDRESS][DOMAIN_NAME]" at bounding box center [400, 253] width 233 height 21
paste input "[PERSON_NAME][EMAIL_ADDRESS][PERSON_NAME]"
type input "[PERSON_NAME][EMAIL_ADDRESS][PERSON_NAME][DOMAIN_NAME]"
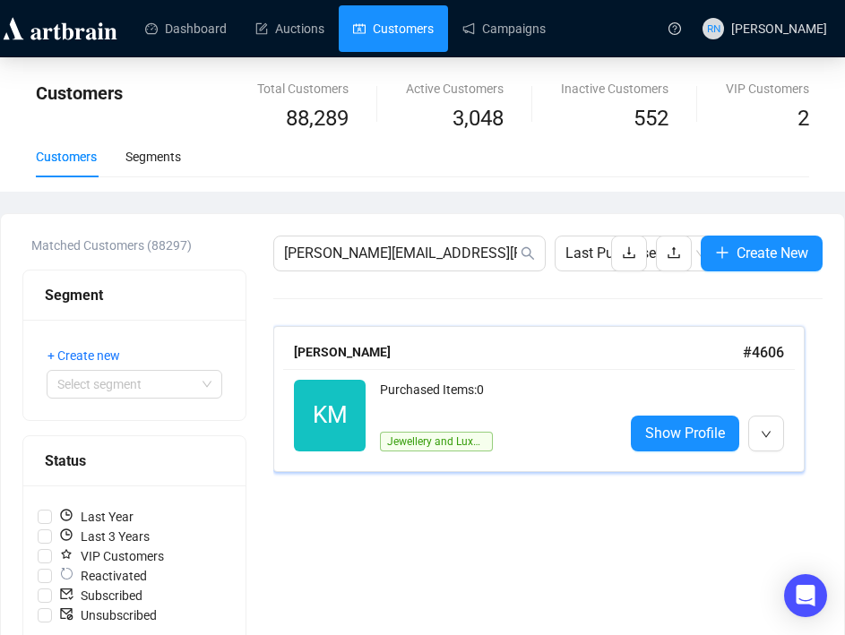
click at [399, 427] on div "Jewellery and Luxury" at bounding box center [436, 434] width 113 height 36
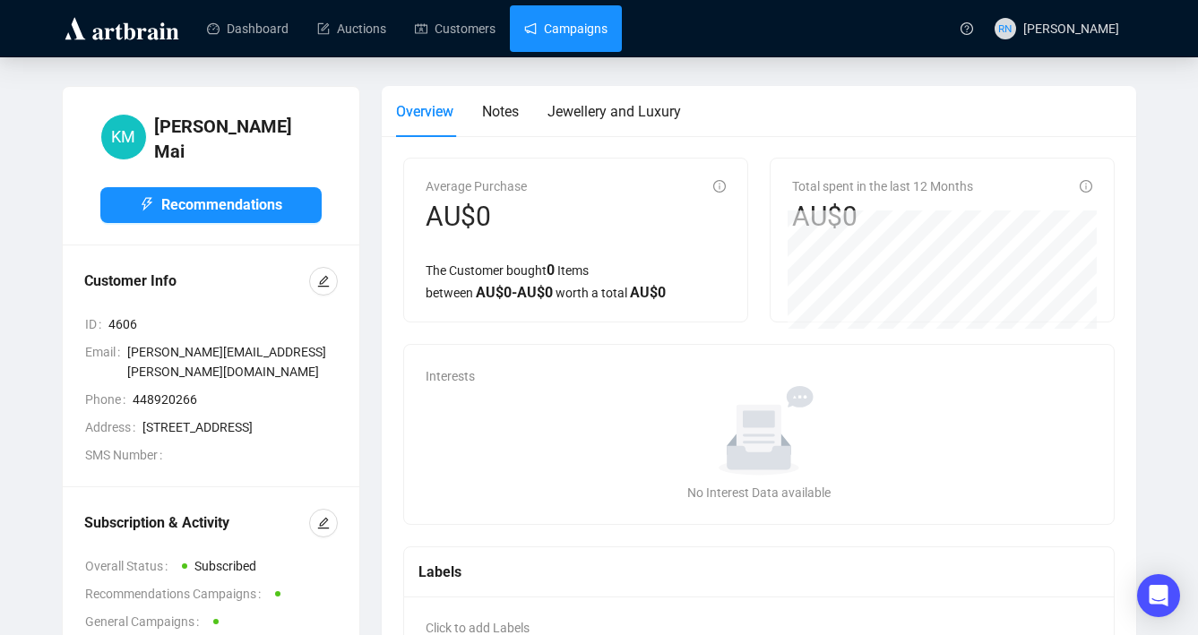
click at [582, 25] on link "Campaigns" at bounding box center [565, 28] width 83 height 47
